Goal: Task Accomplishment & Management: Use online tool/utility

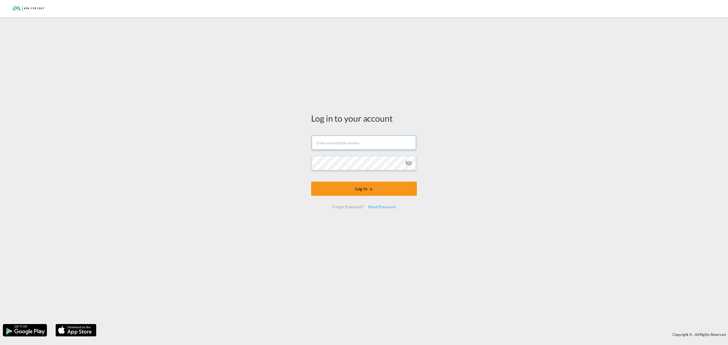
click at [337, 146] on input "text" at bounding box center [364, 143] width 104 height 14
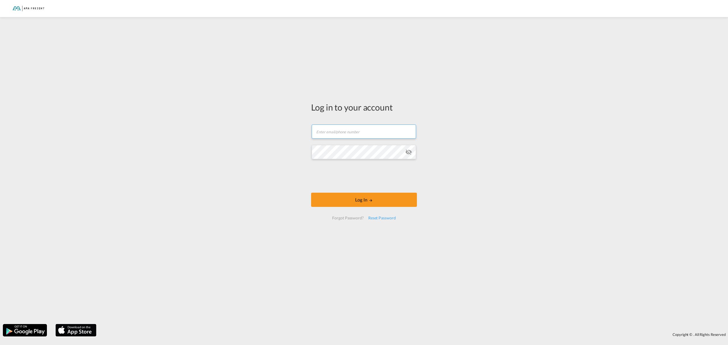
click at [330, 136] on input "text" at bounding box center [364, 132] width 104 height 14
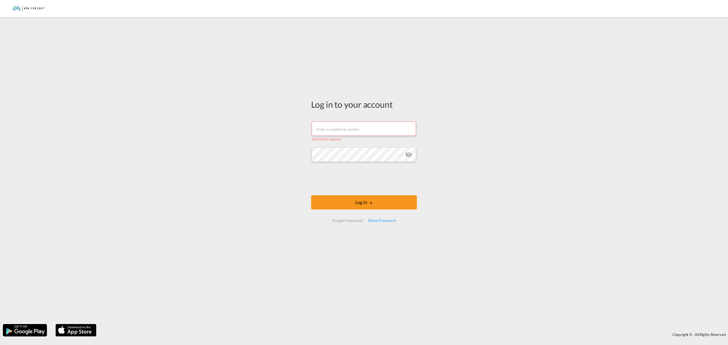
type input "[PERSON_NAME][EMAIL_ADDRESS][DOMAIN_NAME]"
click at [311, 195] on button "Log In" at bounding box center [364, 202] width 106 height 14
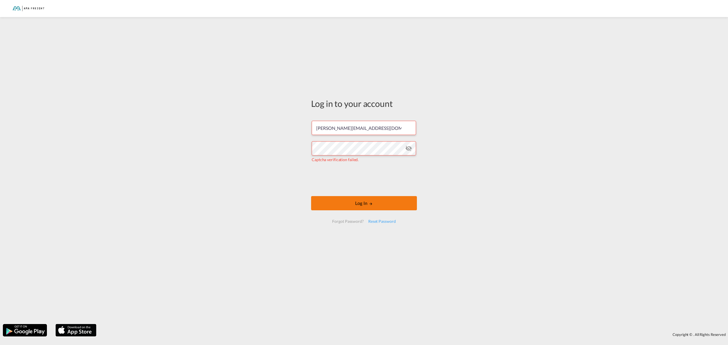
click at [357, 204] on button "Log In" at bounding box center [364, 203] width 106 height 14
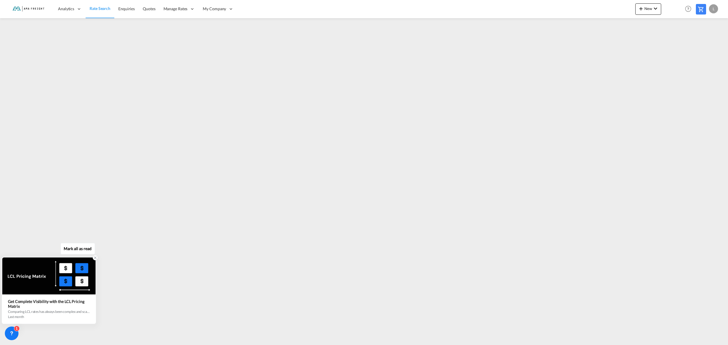
click at [94, 258] on icon at bounding box center [95, 258] width 4 height 4
